Goal: Answer question/provide support

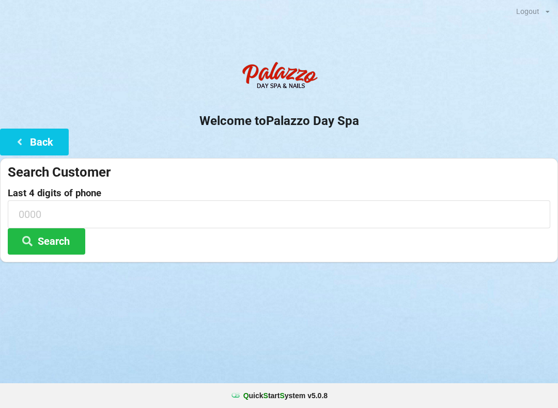
click at [15, 152] on button "Back" at bounding box center [34, 142] width 69 height 26
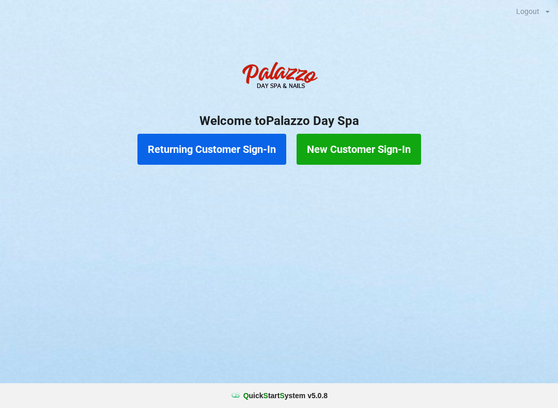
click at [223, 162] on button "Returning Customer Sign-In" at bounding box center [211, 149] width 149 height 31
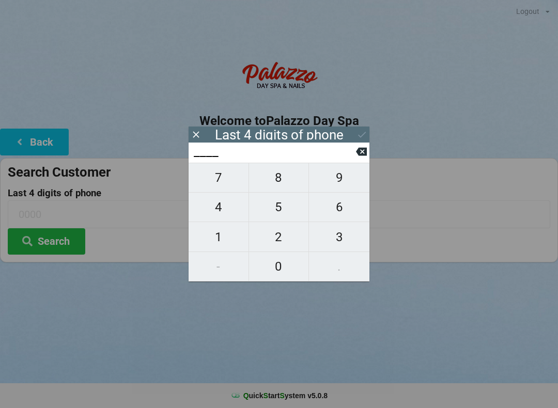
click at [220, 213] on span "4" at bounding box center [219, 207] width 60 height 22
type input "4___"
click at [280, 269] on span "0" at bounding box center [279, 267] width 60 height 22
type input "40__"
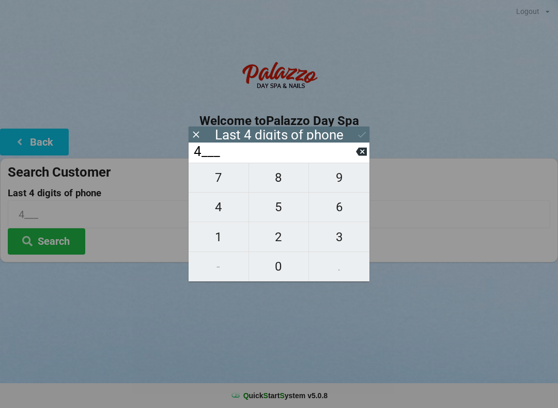
type input "40__"
click at [216, 178] on span "7" at bounding box center [219, 178] width 60 height 22
type input "407_"
click at [284, 240] on span "2" at bounding box center [279, 237] width 60 height 22
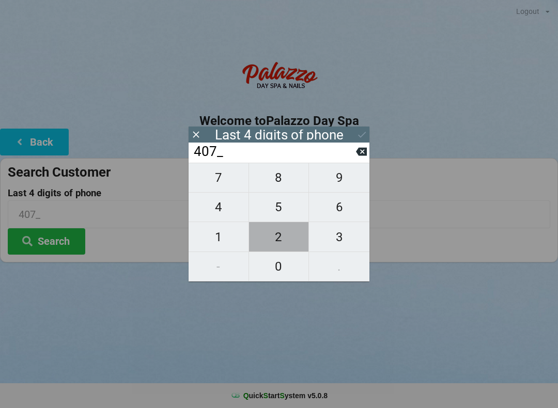
type input "4072"
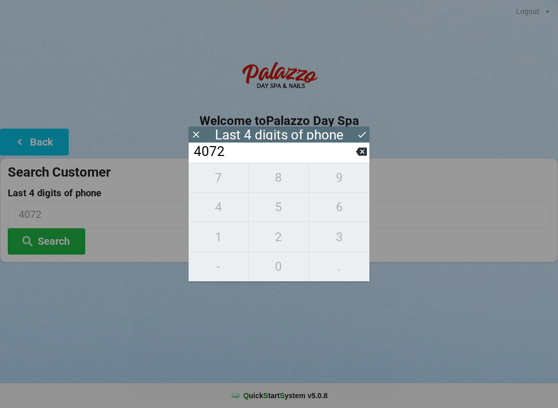
click at [281, 237] on div "7 8 9 4 5 6 1 2 3 - 0 ." at bounding box center [279, 222] width 181 height 119
click at [275, 243] on div "7 8 9 4 5 6 1 2 3 - 0 ." at bounding box center [279, 222] width 181 height 119
click at [279, 237] on div "7 8 9 4 5 6 1 2 3 - 0 ." at bounding box center [279, 222] width 181 height 119
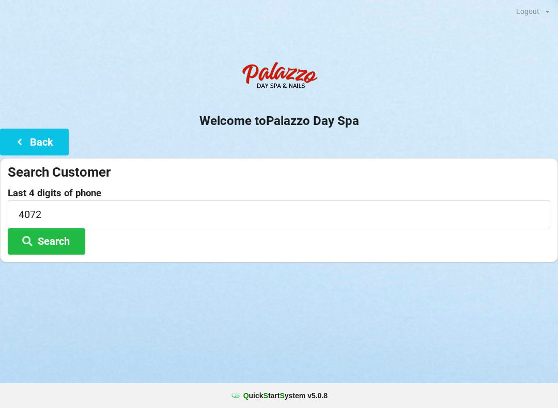
click at [34, 142] on button "Back" at bounding box center [34, 142] width 69 height 26
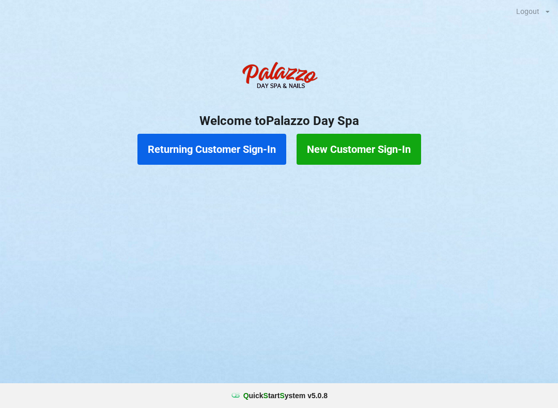
click at [214, 147] on button "Returning Customer Sign-In" at bounding box center [211, 149] width 149 height 31
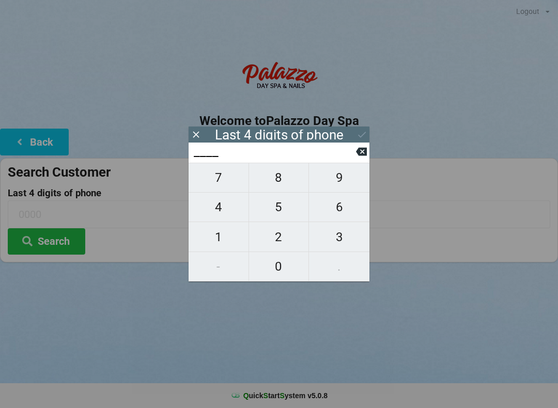
click at [280, 235] on span "2" at bounding box center [279, 237] width 60 height 22
type input "2___"
click at [282, 239] on span "2" at bounding box center [279, 237] width 60 height 22
type input "22__"
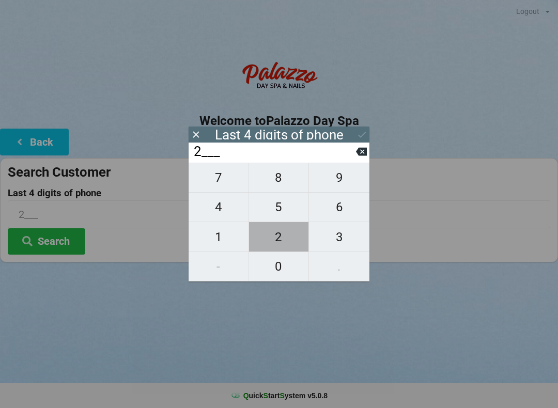
type input "22__"
click at [285, 263] on span "0" at bounding box center [279, 267] width 60 height 22
type input "220_"
click at [269, 187] on span "8" at bounding box center [279, 178] width 60 height 22
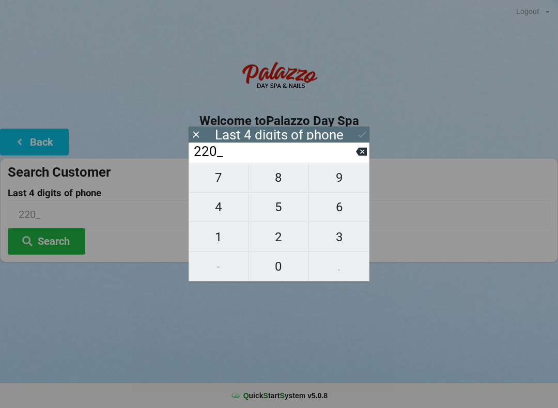
type input "2208"
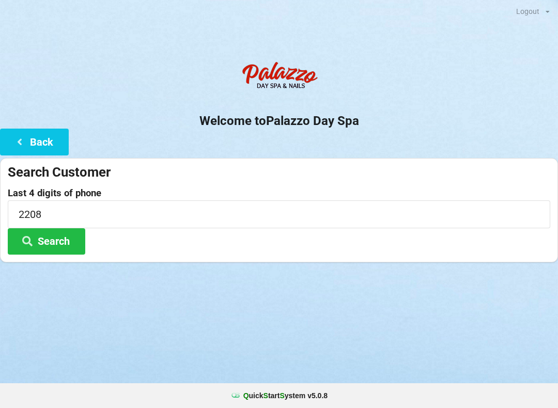
click at [35, 162] on div "Search Customer Last 4 digits of phone 2208 Search" at bounding box center [279, 210] width 558 height 104
click at [44, 161] on div "Search Customer Last 4 digits of phone 2208 Search" at bounding box center [279, 210] width 558 height 104
click at [16, 153] on button "Back" at bounding box center [34, 142] width 69 height 26
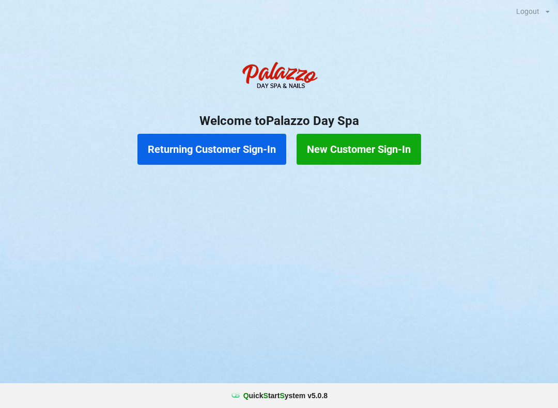
click at [32, 138] on div "Returning Customer Sign-In New Customer Sign-In" at bounding box center [279, 149] width 558 height 41
click at [199, 159] on button "Returning Customer Sign-In" at bounding box center [211, 149] width 149 height 31
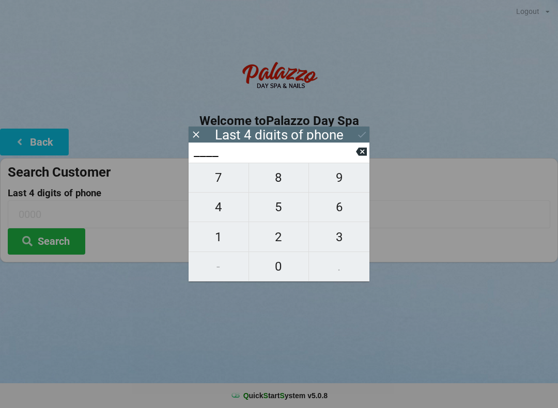
click at [276, 242] on span "2" at bounding box center [279, 237] width 60 height 22
type input "2___"
click at [285, 242] on span "2" at bounding box center [279, 237] width 60 height 22
type input "22__"
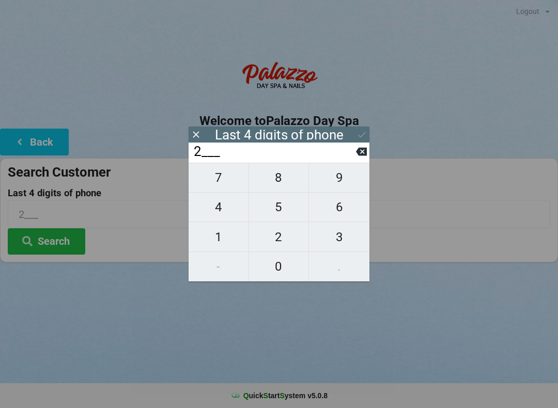
type input "22__"
click at [277, 280] on button "0" at bounding box center [279, 266] width 60 height 29
type input "220_"
click at [272, 189] on span "8" at bounding box center [279, 178] width 60 height 22
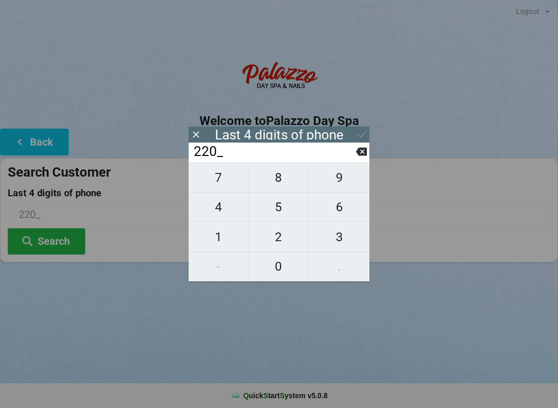
type input "2208"
click at [63, 250] on button "Search" at bounding box center [47, 241] width 78 height 26
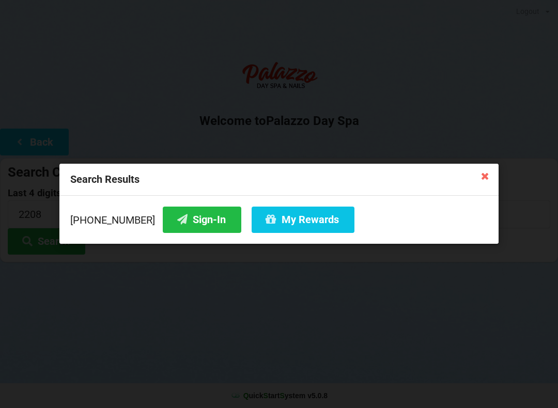
click at [188, 213] on button "Sign-In" at bounding box center [202, 220] width 79 height 26
